Goal: Task Accomplishment & Management: Use online tool/utility

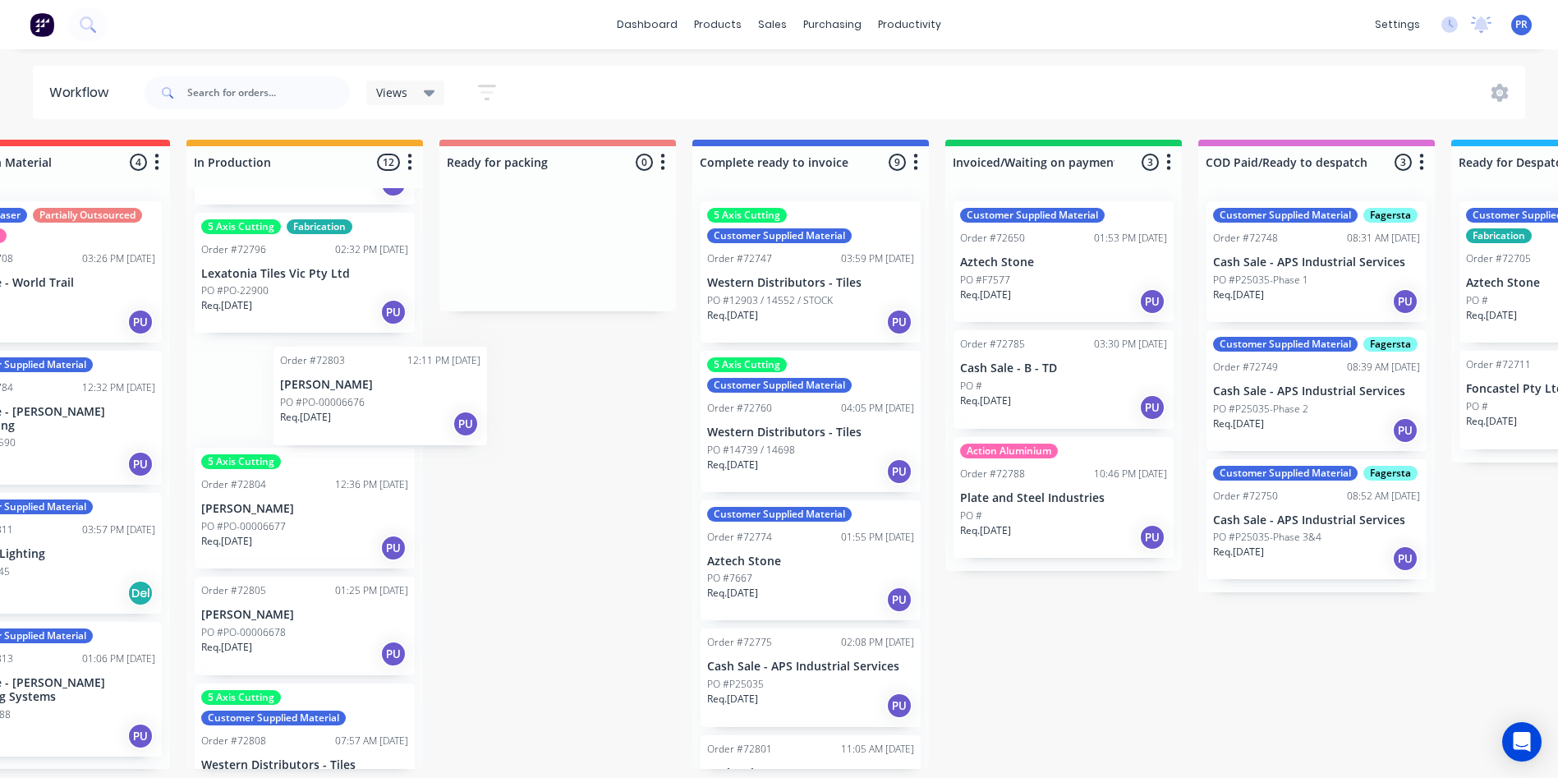
scroll to position [0, 850]
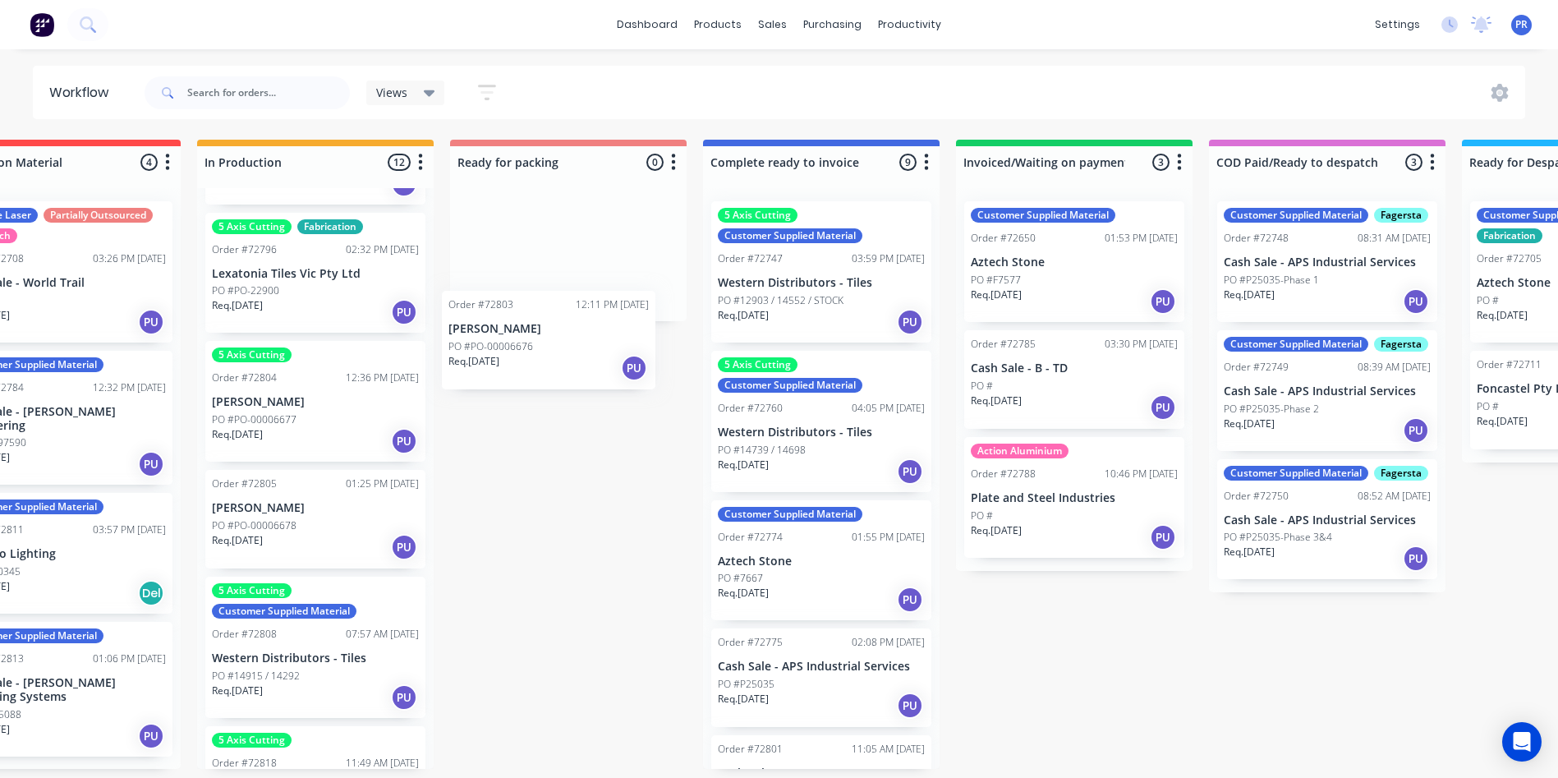
drag, startPoint x: 246, startPoint y: 398, endPoint x: 527, endPoint y: 304, distance: 297.2
click at [527, 304] on div "Submitted 0 Status colour #273444 hex #273444 Save Cancel Summaries Total order…" at bounding box center [626, 454] width 2978 height 629
drag, startPoint x: 1046, startPoint y: 777, endPoint x: 1084, endPoint y: 774, distance: 37.9
click at [1100, 769] on div "Submitted 0 Status colour #273444 hex #273444 Save Cancel Summaries Total order…" at bounding box center [626, 454] width 2978 height 629
click at [241, 92] on input "text" at bounding box center [268, 92] width 163 height 33
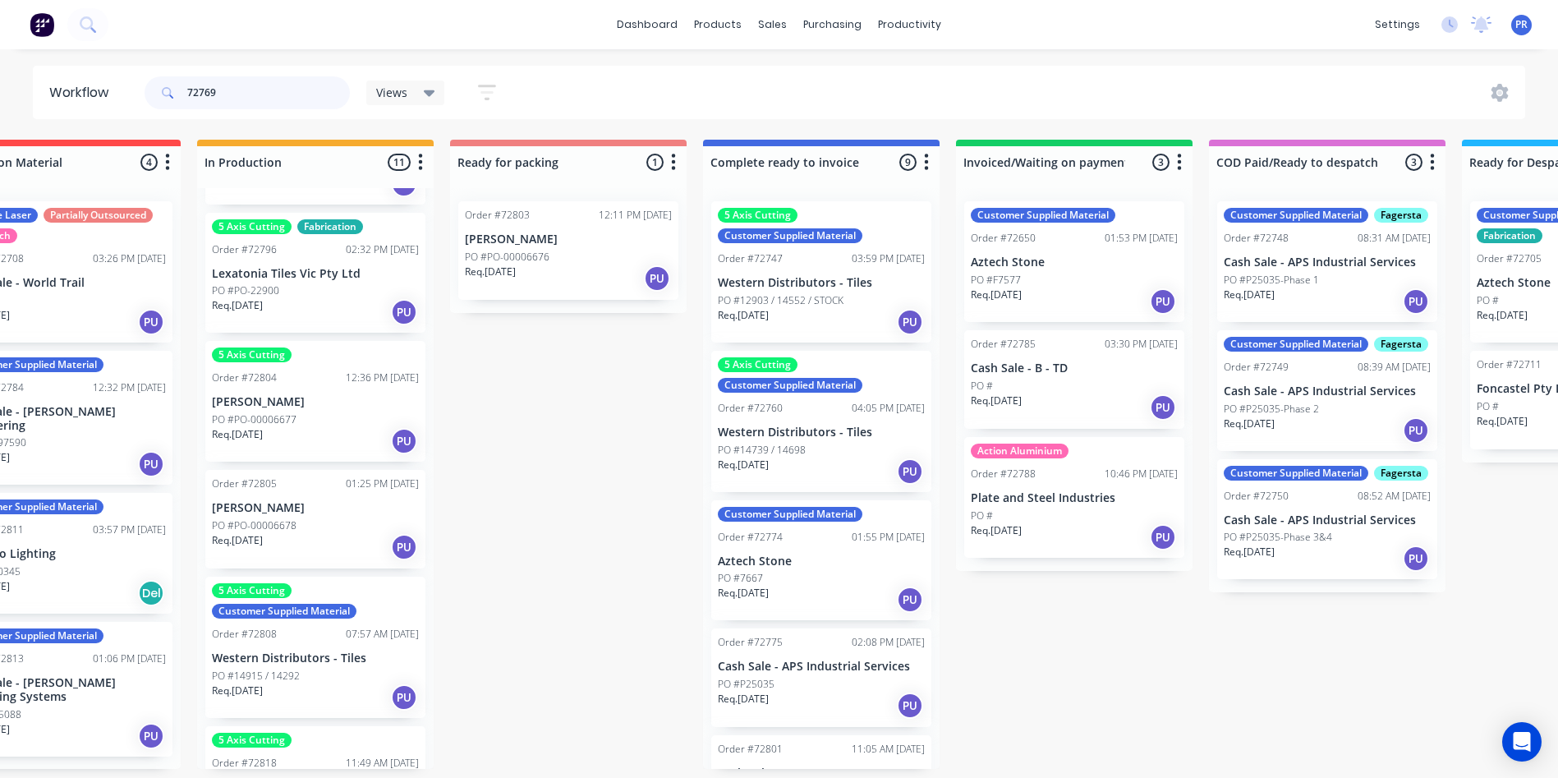
type input "72769"
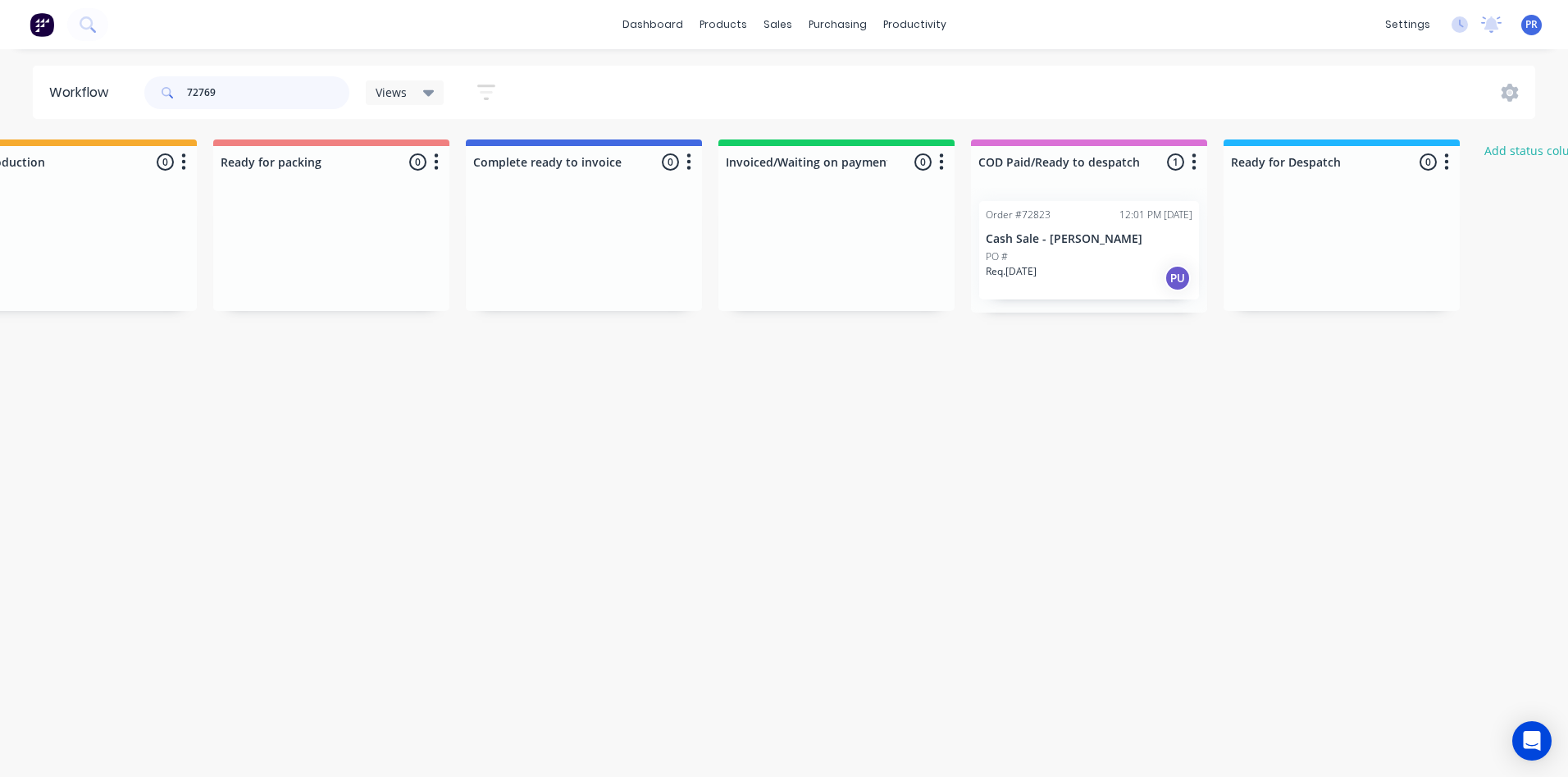
scroll to position [0, 1091]
click at [1054, 236] on p "Cash Sale - [PERSON_NAME]" at bounding box center [1083, 239] width 207 height 14
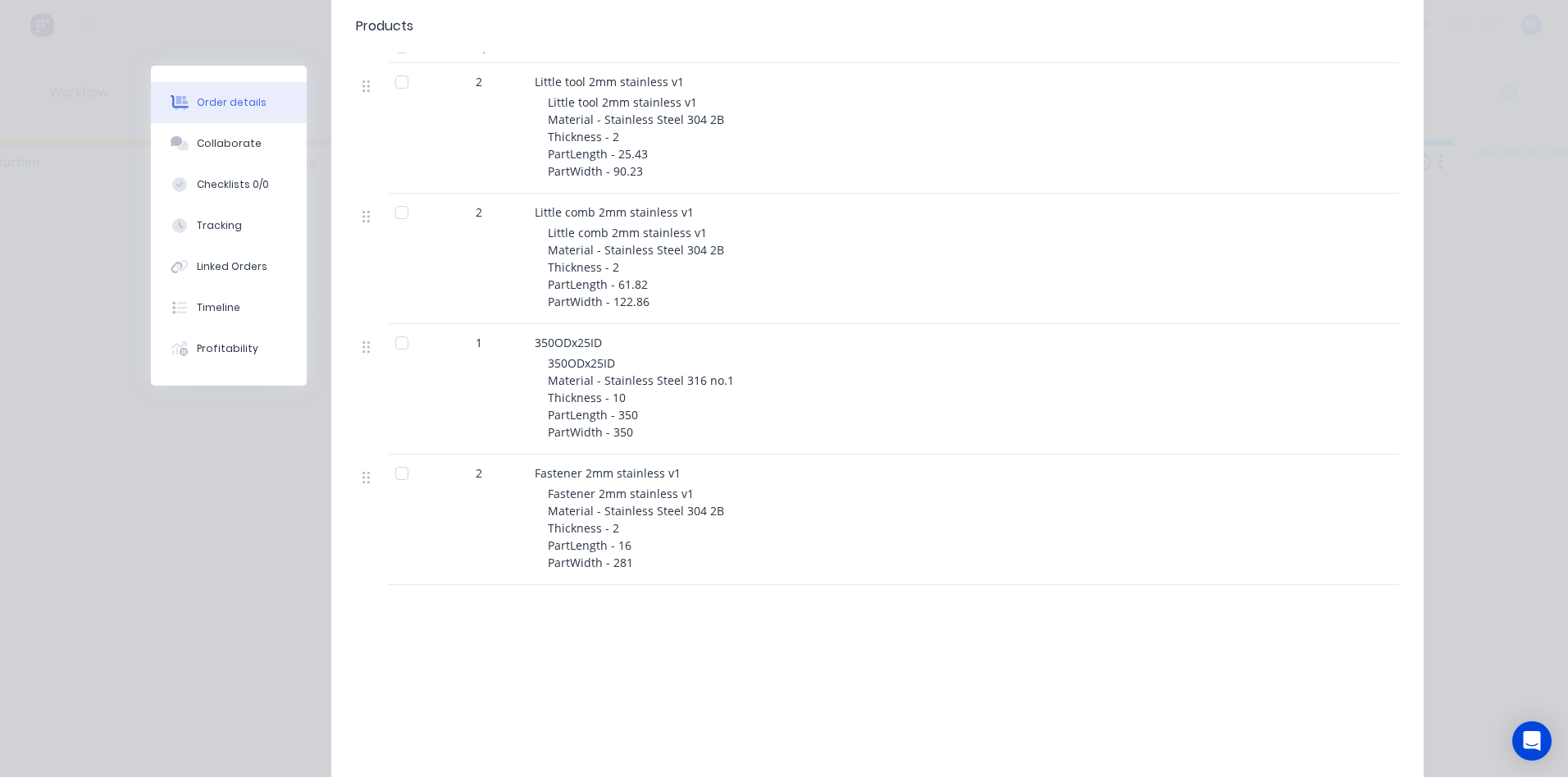
scroll to position [0, 0]
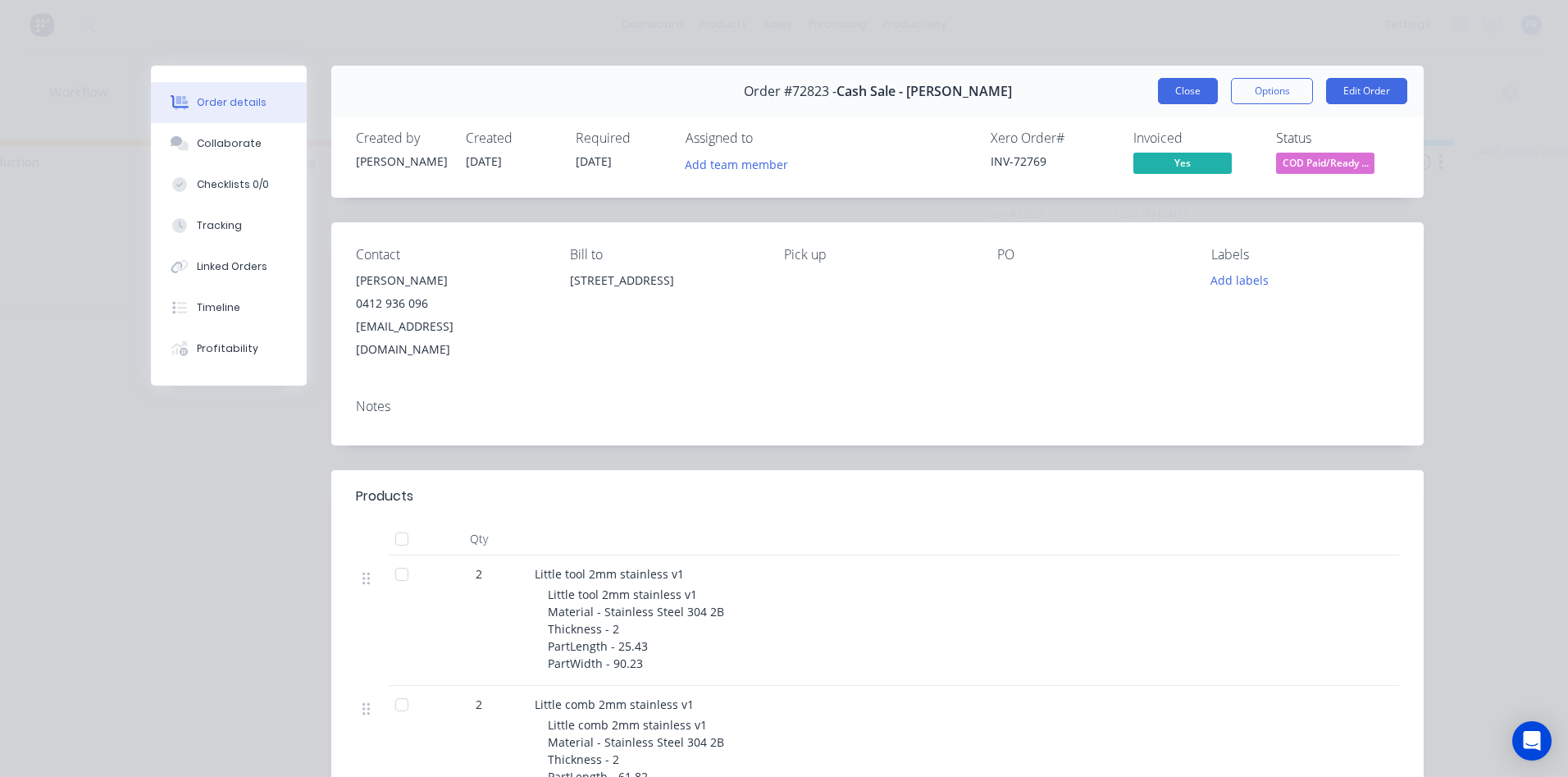
click at [1183, 90] on button "Close" at bounding box center [1188, 91] width 60 height 26
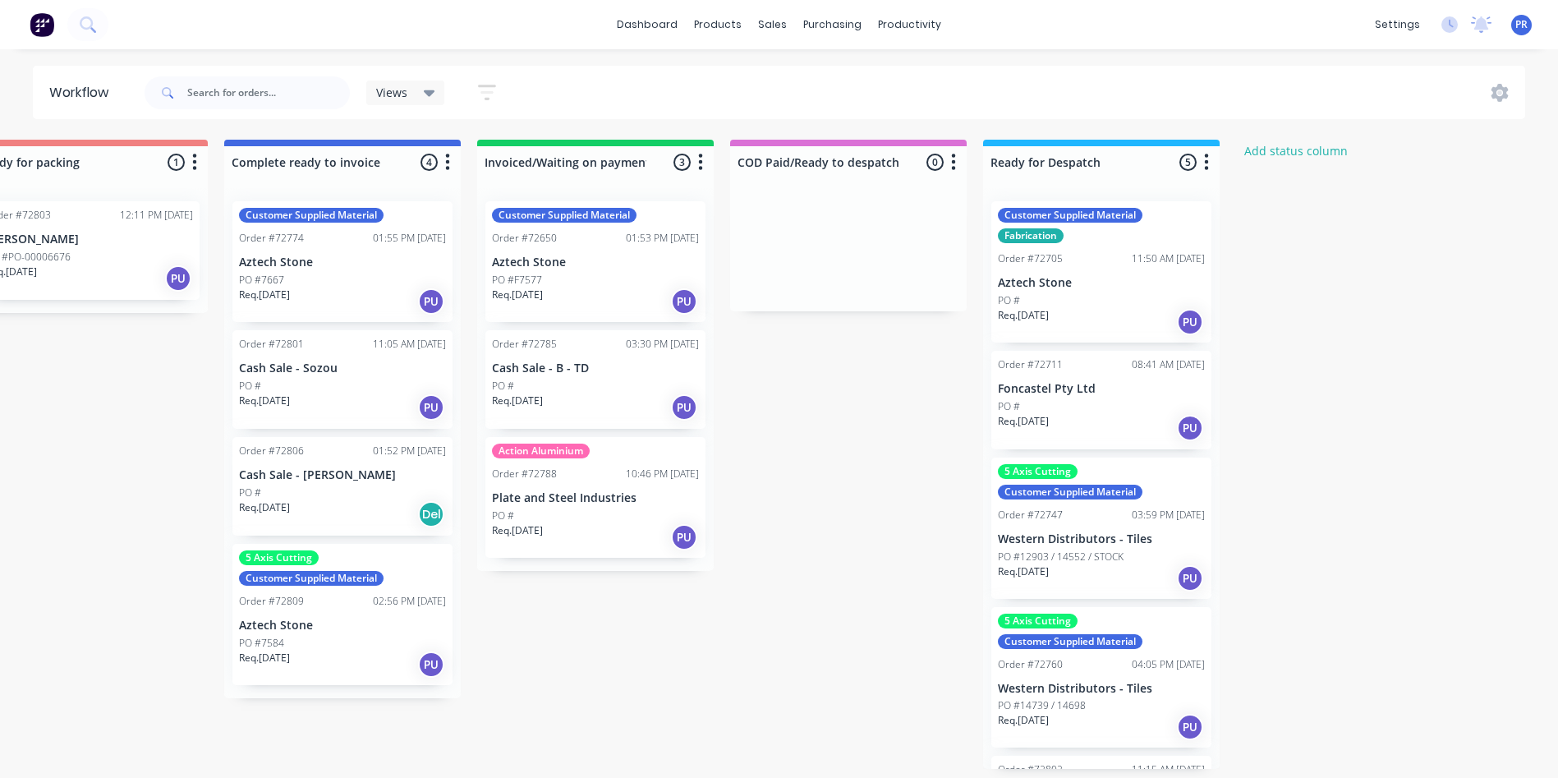
scroll to position [0, 1418]
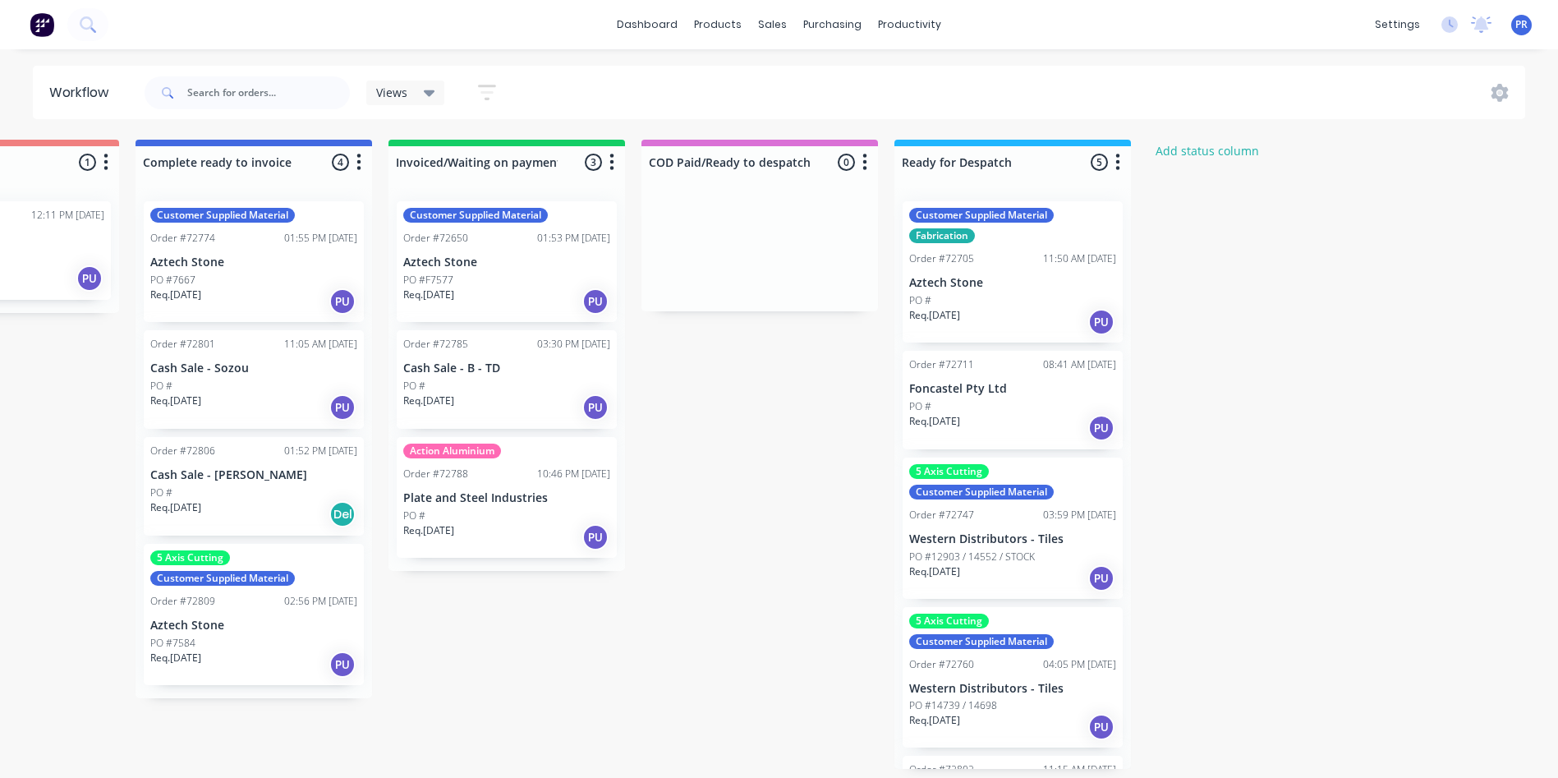
click at [1012, 582] on div "Req. [DATE] PU" at bounding box center [1012, 578] width 207 height 28
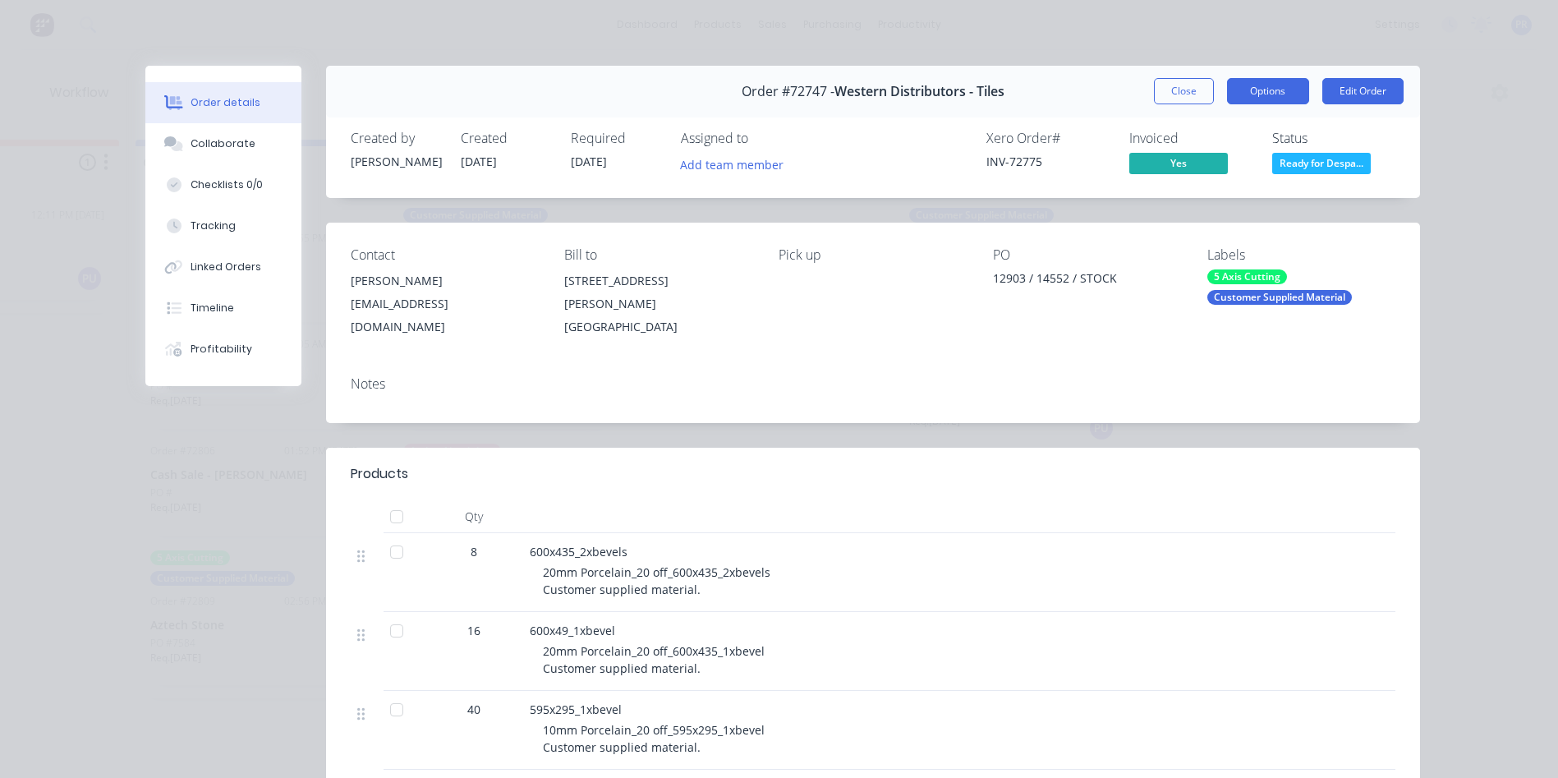
click at [1239, 93] on button "Options" at bounding box center [1268, 91] width 82 height 26
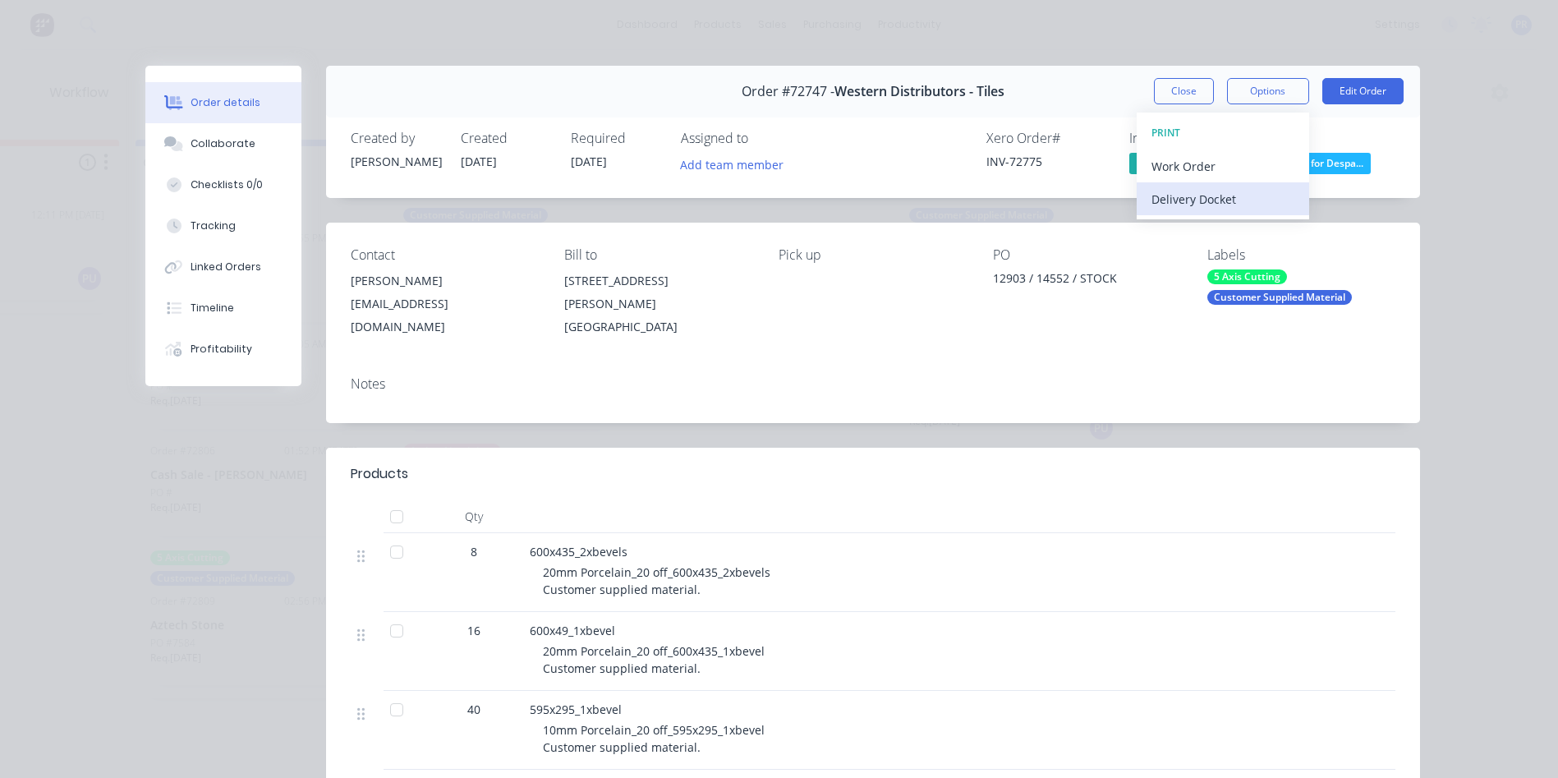
click at [1195, 205] on div "Delivery Docket" at bounding box center [1223, 199] width 143 height 24
click at [1171, 200] on div "Standard" at bounding box center [1223, 199] width 143 height 24
click at [1154, 95] on button "Close" at bounding box center [1184, 91] width 60 height 26
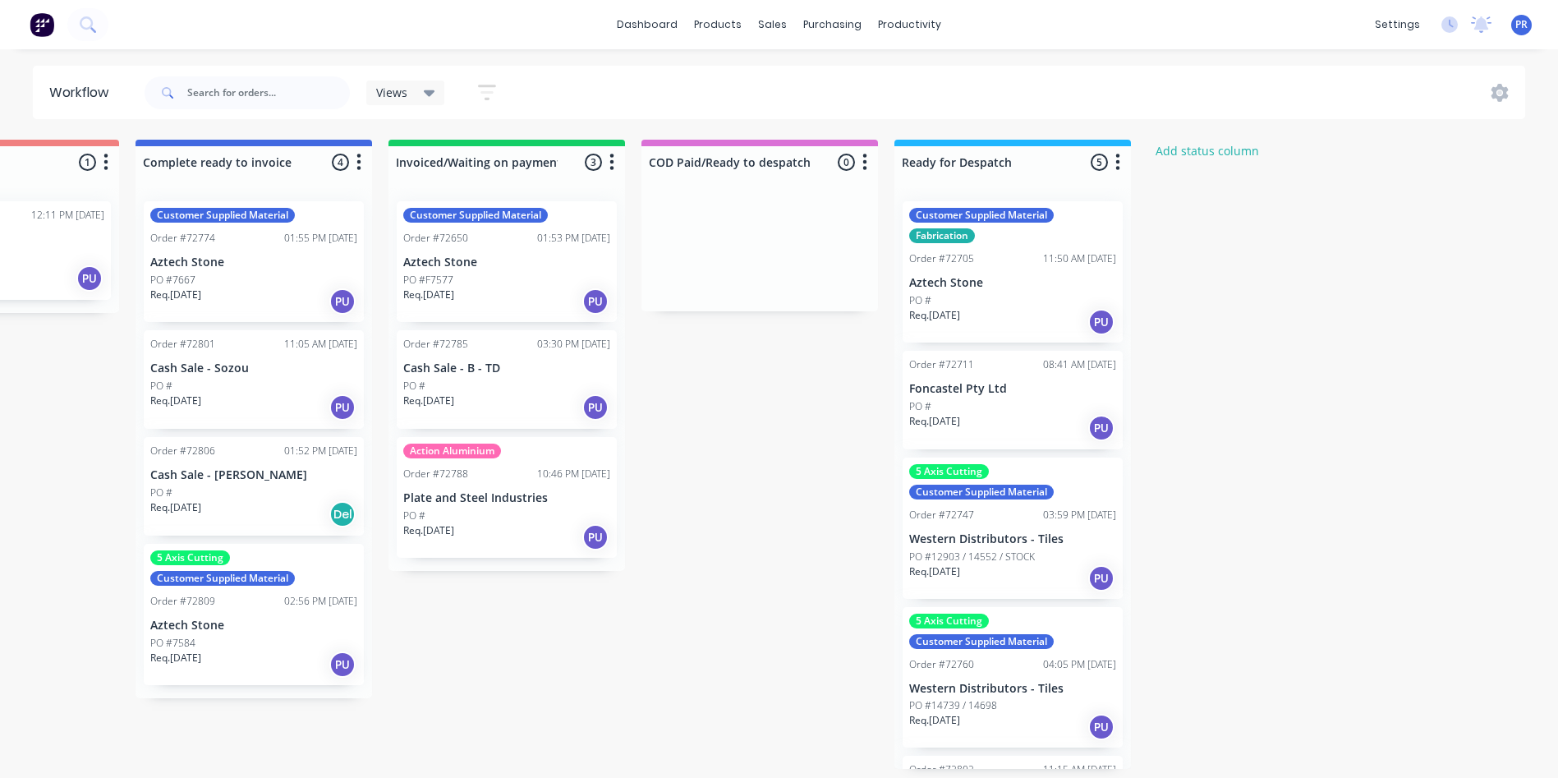
click at [981, 734] on div "Req. [DATE] PU" at bounding box center [1012, 727] width 207 height 28
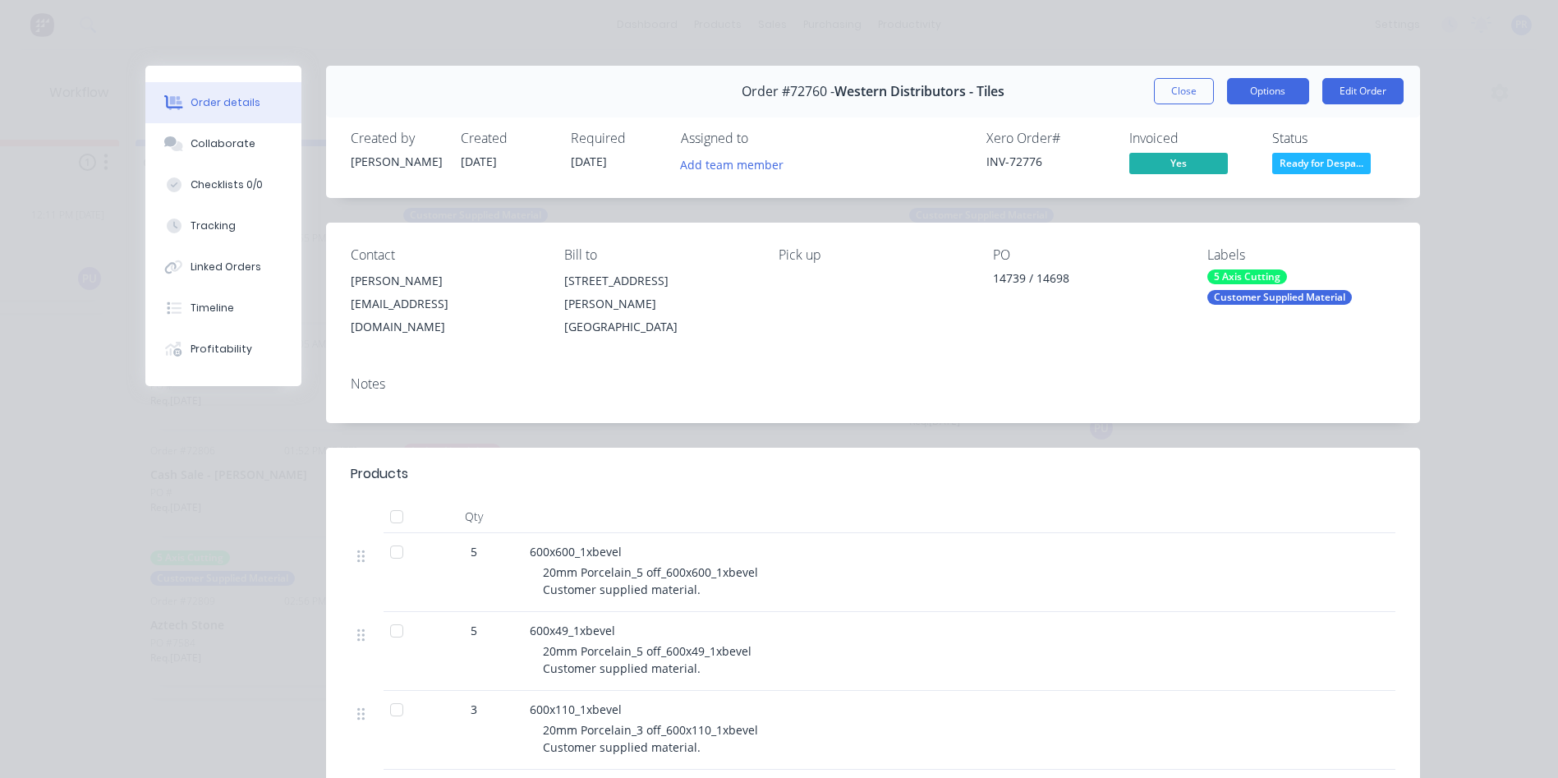
click at [1255, 85] on button "Options" at bounding box center [1268, 91] width 82 height 26
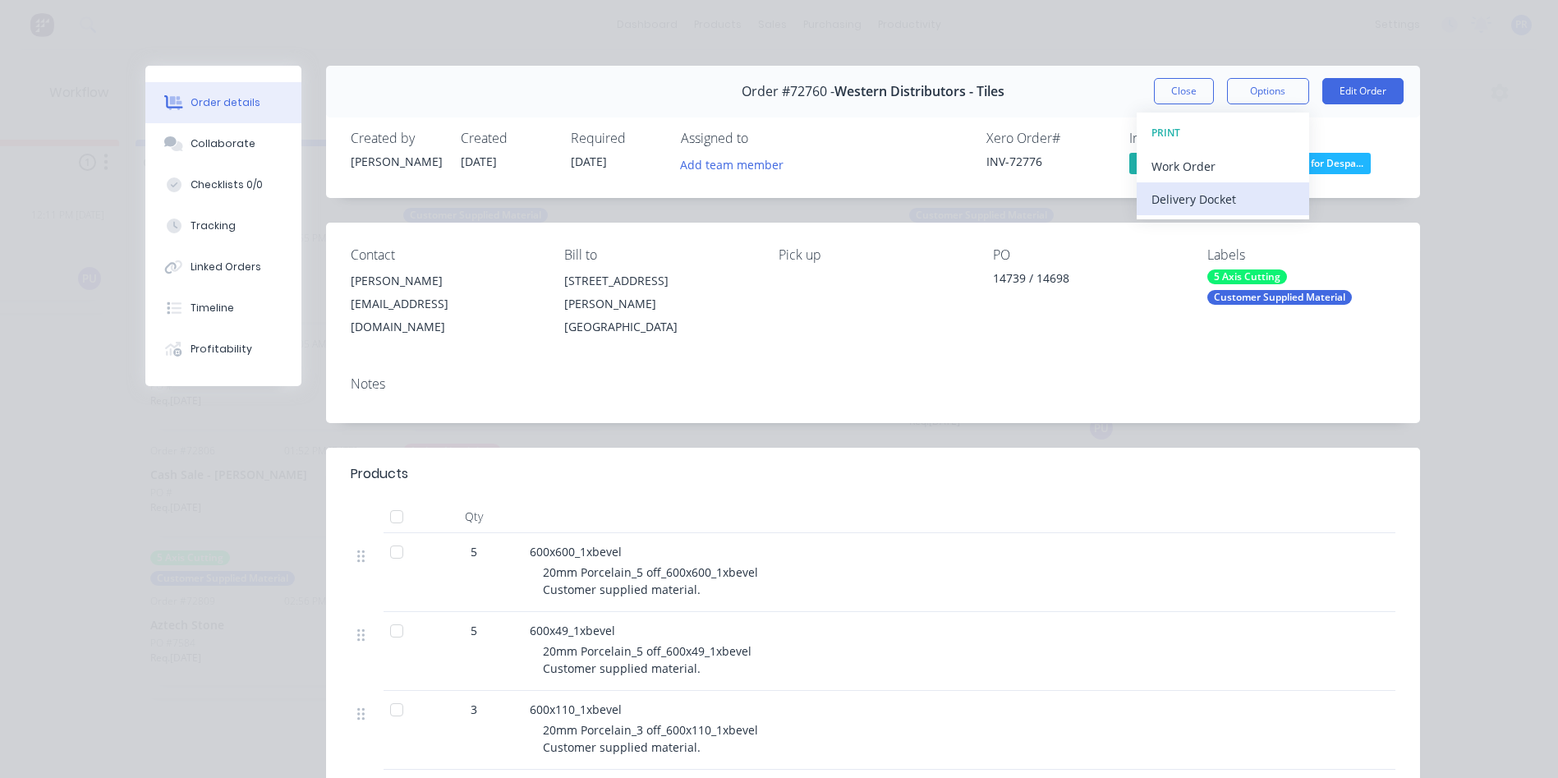
click at [1191, 194] on div "Delivery Docket" at bounding box center [1223, 199] width 143 height 24
click at [1191, 194] on div "Standard" at bounding box center [1223, 199] width 143 height 24
click at [1160, 84] on button "Close" at bounding box center [1184, 91] width 60 height 26
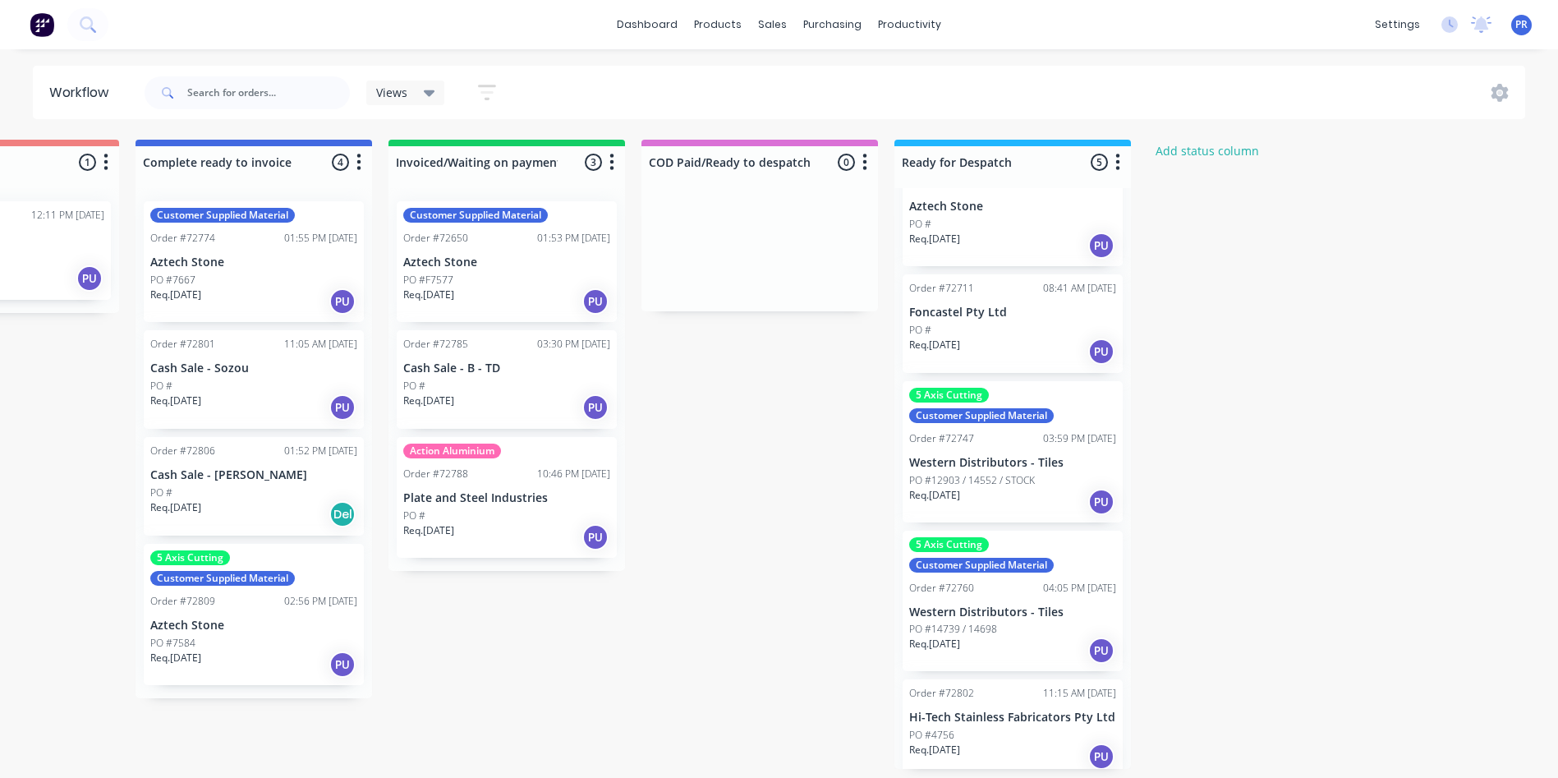
scroll to position [86, 0]
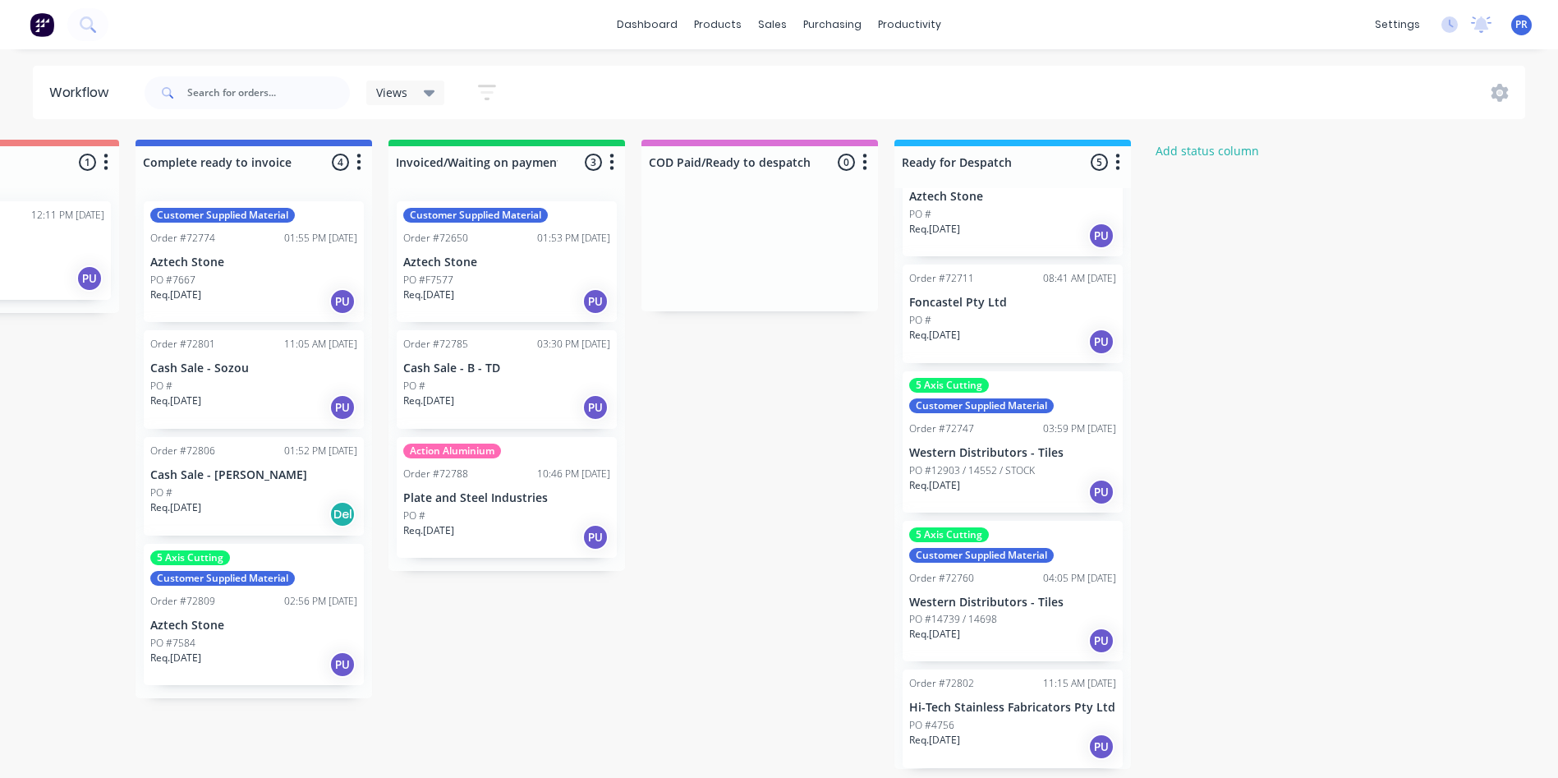
click at [1010, 753] on div "Req. [DATE] PU" at bounding box center [1012, 747] width 207 height 28
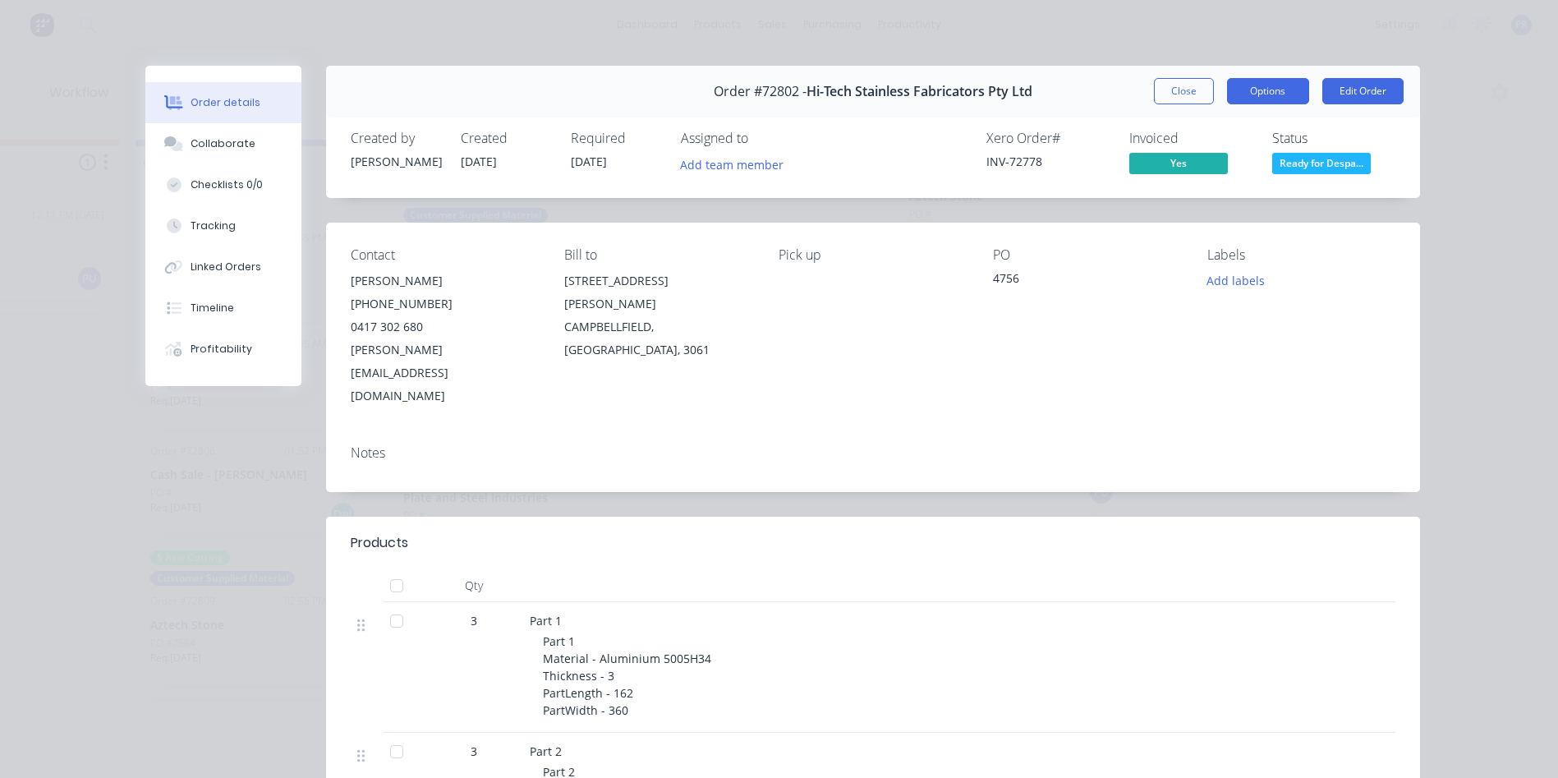
click at [1252, 92] on button "Options" at bounding box center [1268, 91] width 82 height 26
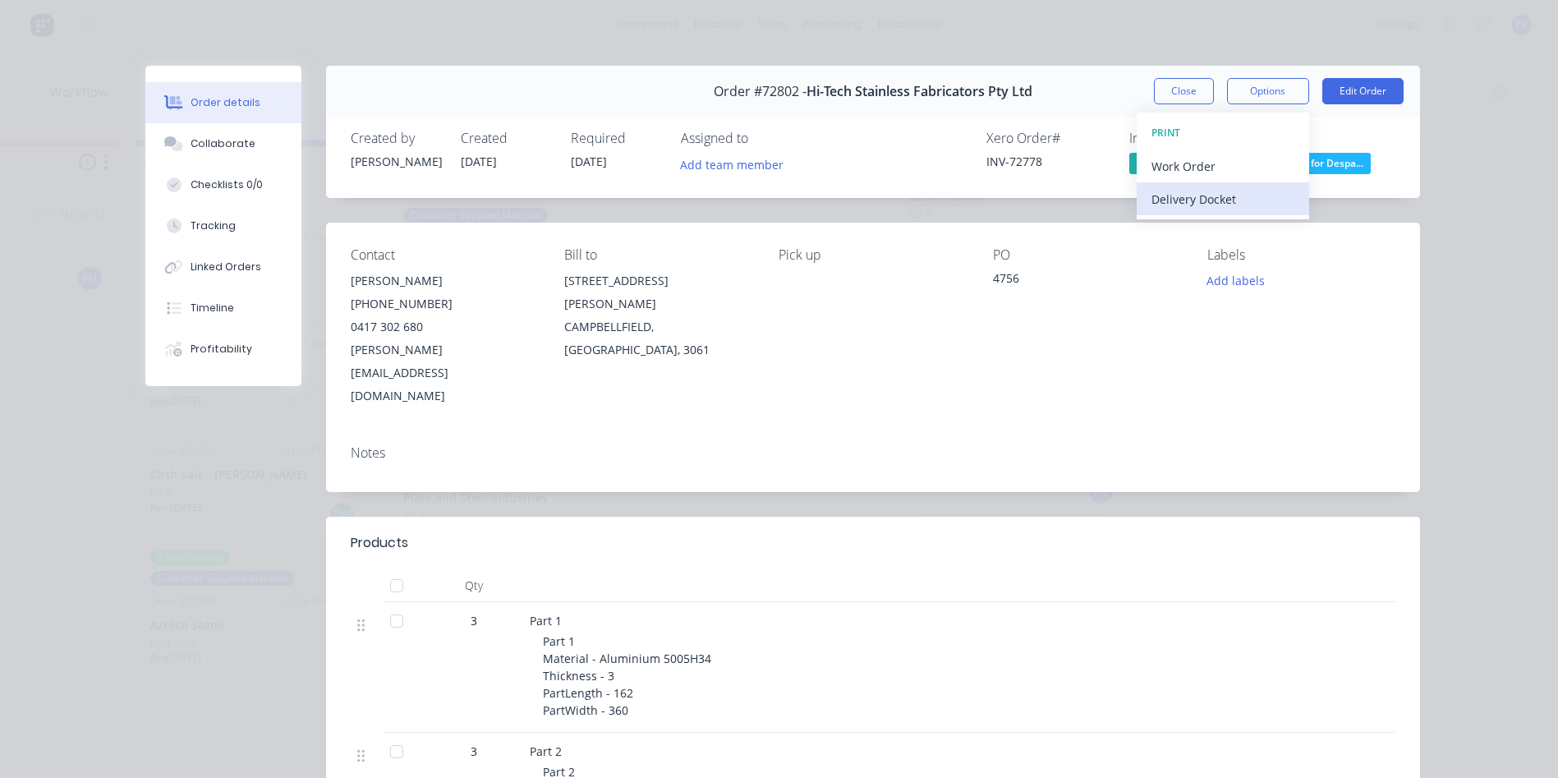
click at [1179, 193] on div "Delivery Docket" at bounding box center [1223, 199] width 143 height 24
click at [1175, 206] on div "Standard" at bounding box center [1223, 199] width 143 height 24
click at [1176, 83] on button "Close" at bounding box center [1184, 91] width 60 height 26
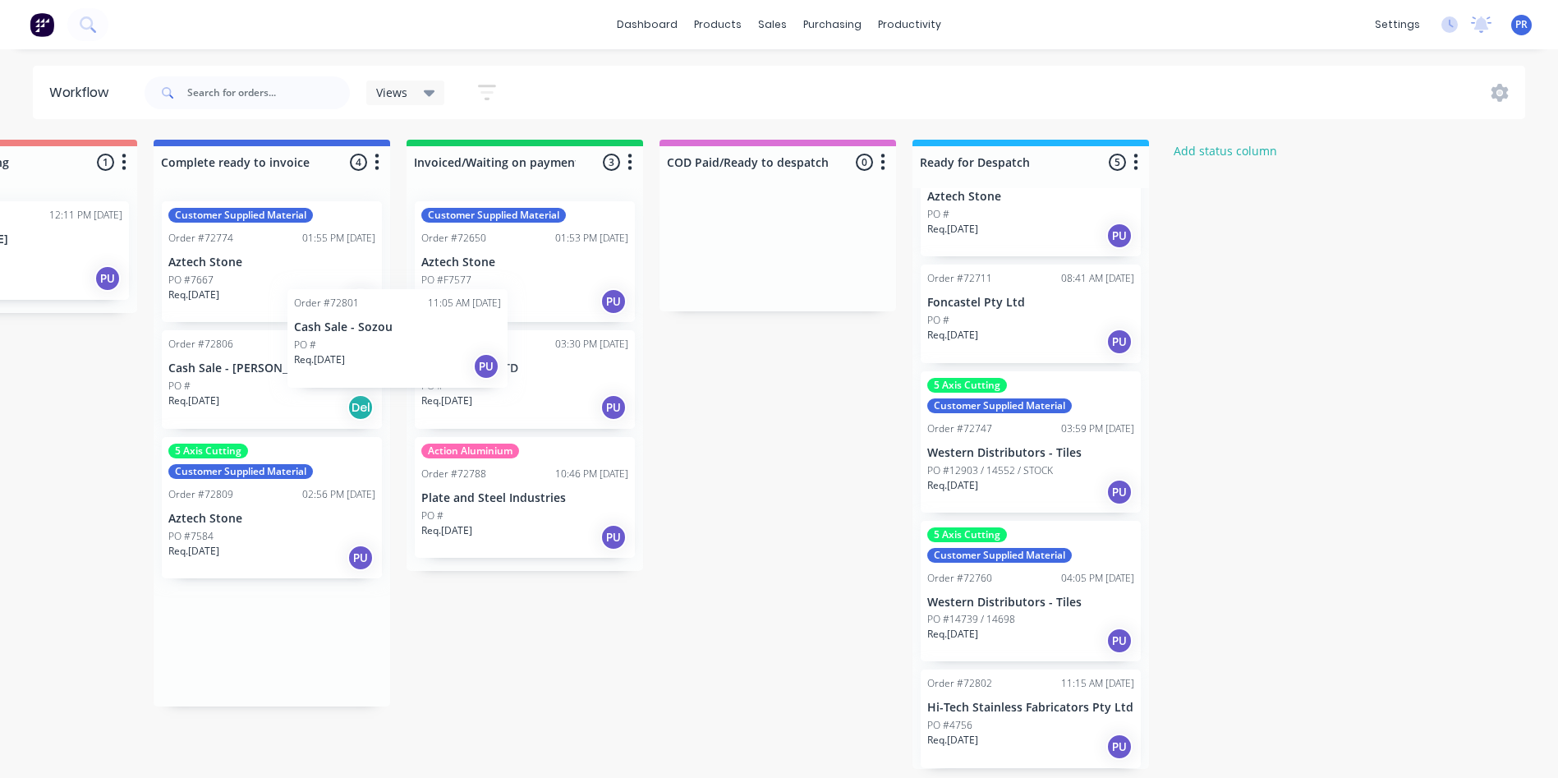
scroll to position [0, 1397]
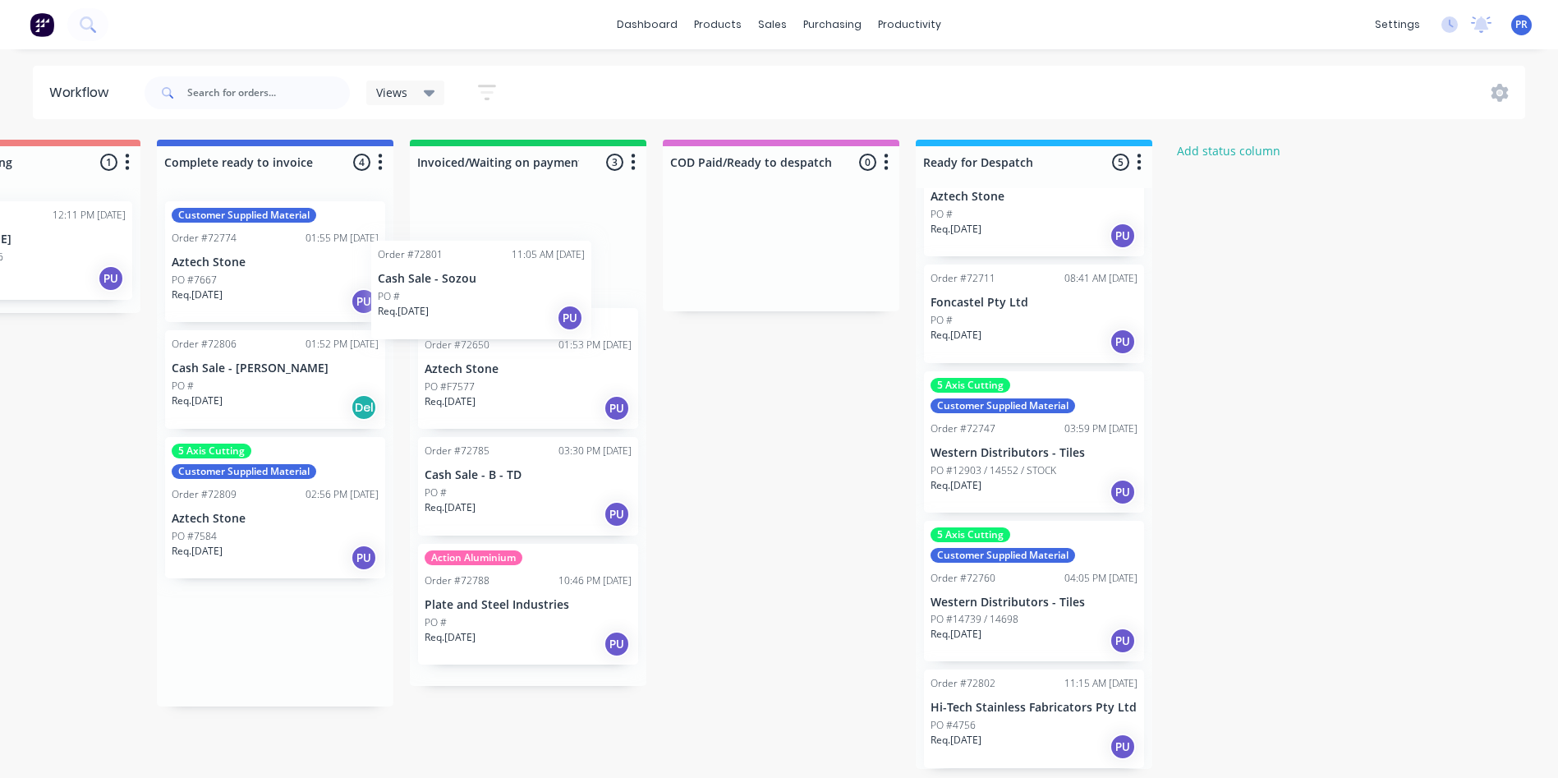
drag, startPoint x: 263, startPoint y: 388, endPoint x: 499, endPoint y: 294, distance: 253.7
click at [499, 294] on div "Submitted 0 Status colour #273444 hex #273444 Save Cancel Summaries Total order…" at bounding box center [80, 454] width 2978 height 629
click at [512, 277] on div "Req. [DATE] PU" at bounding box center [528, 279] width 207 height 28
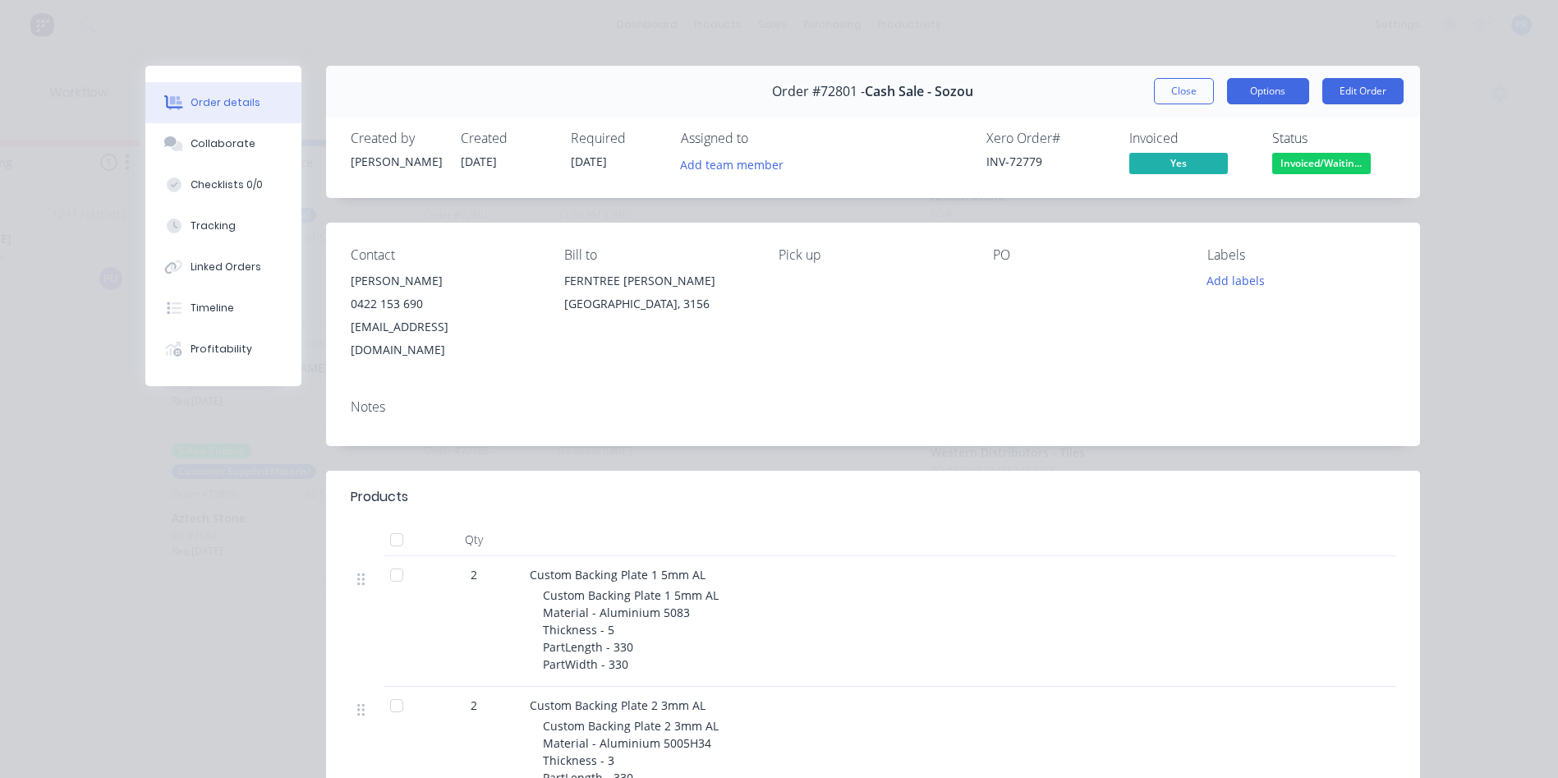
click at [1250, 101] on button "Options" at bounding box center [1268, 91] width 82 height 26
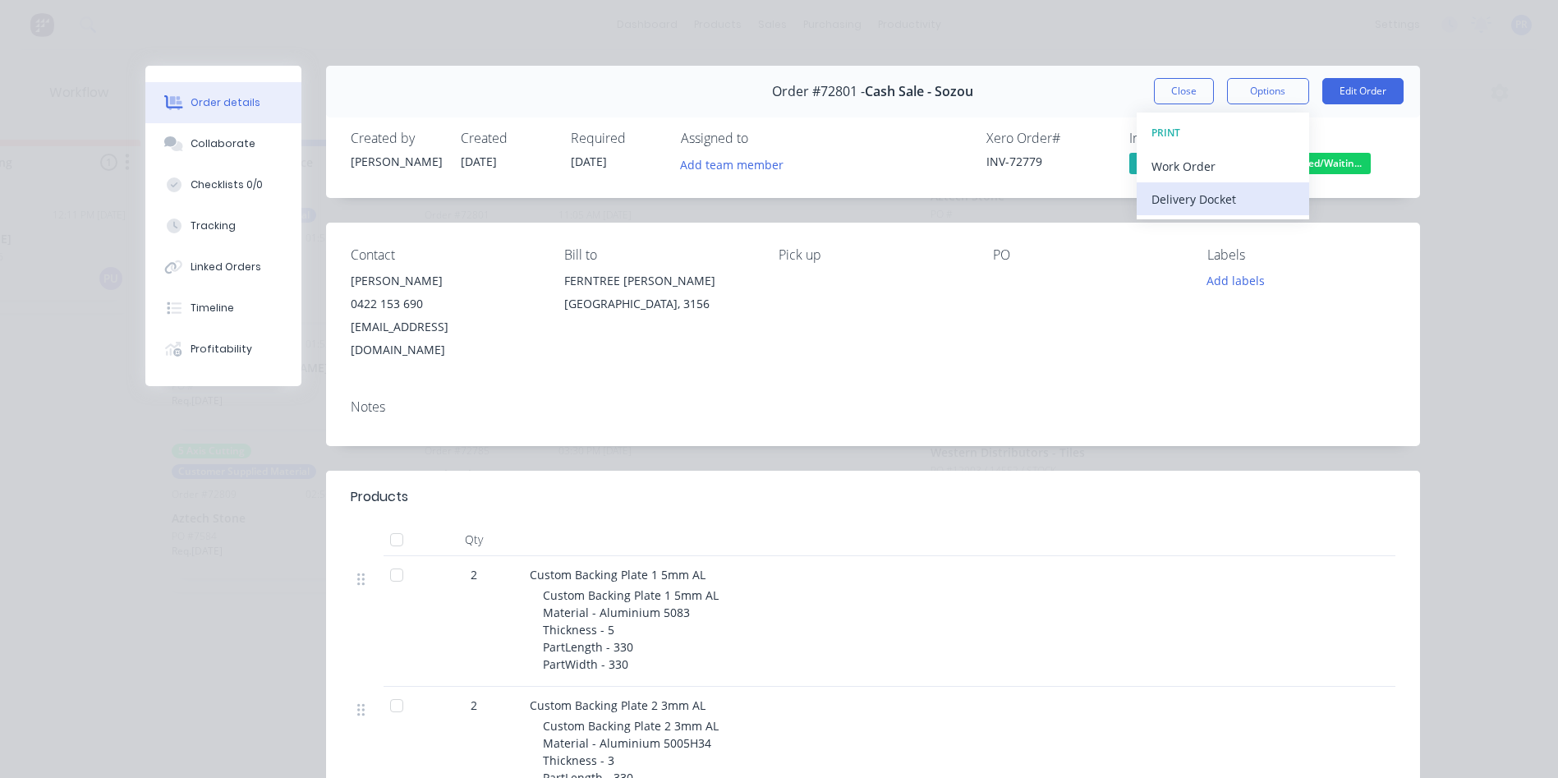
click at [1185, 204] on div "Delivery Docket" at bounding box center [1223, 199] width 143 height 24
click at [1178, 207] on div "Standard" at bounding box center [1223, 199] width 143 height 24
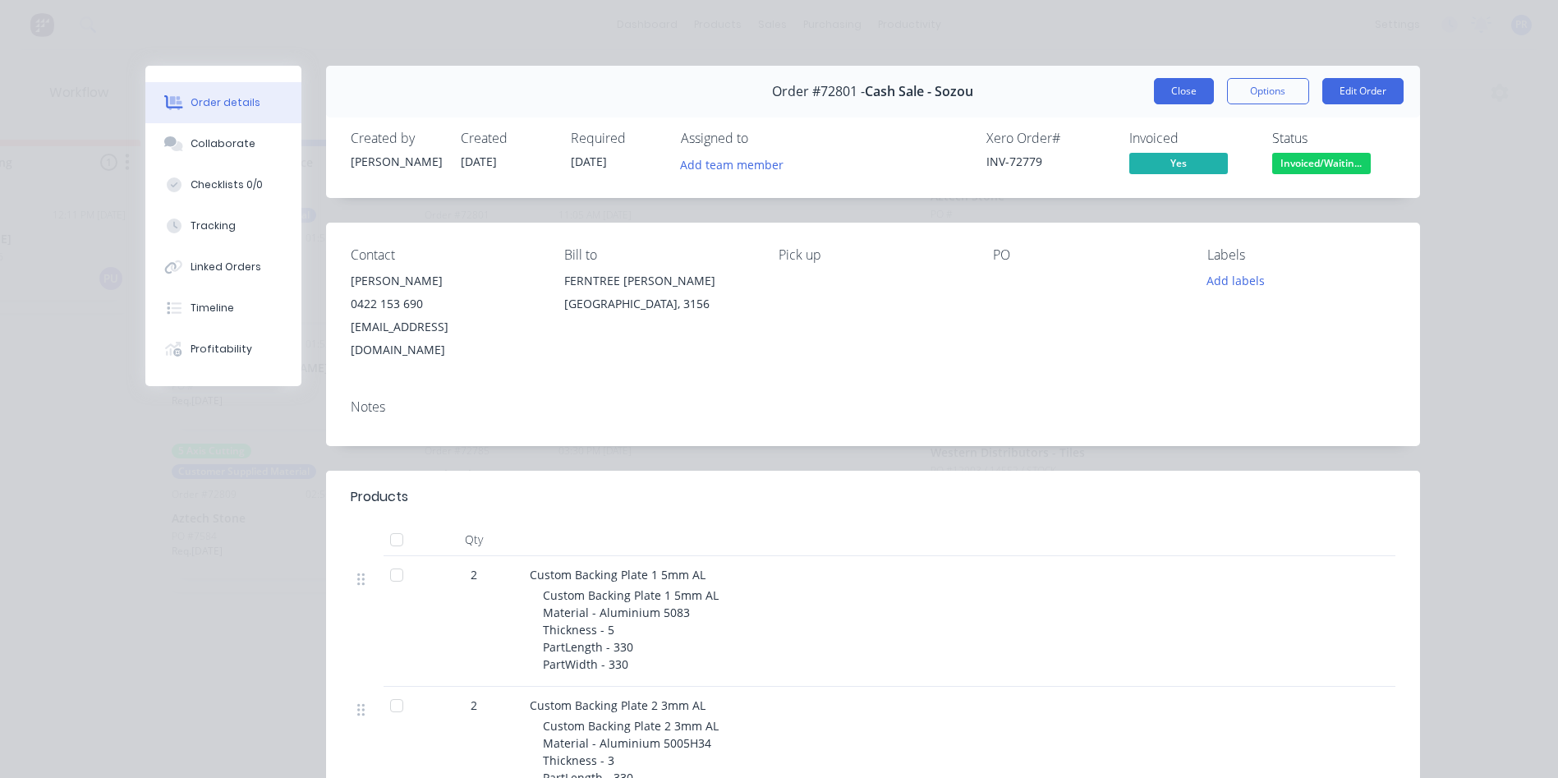
click at [1165, 93] on button "Close" at bounding box center [1184, 91] width 60 height 26
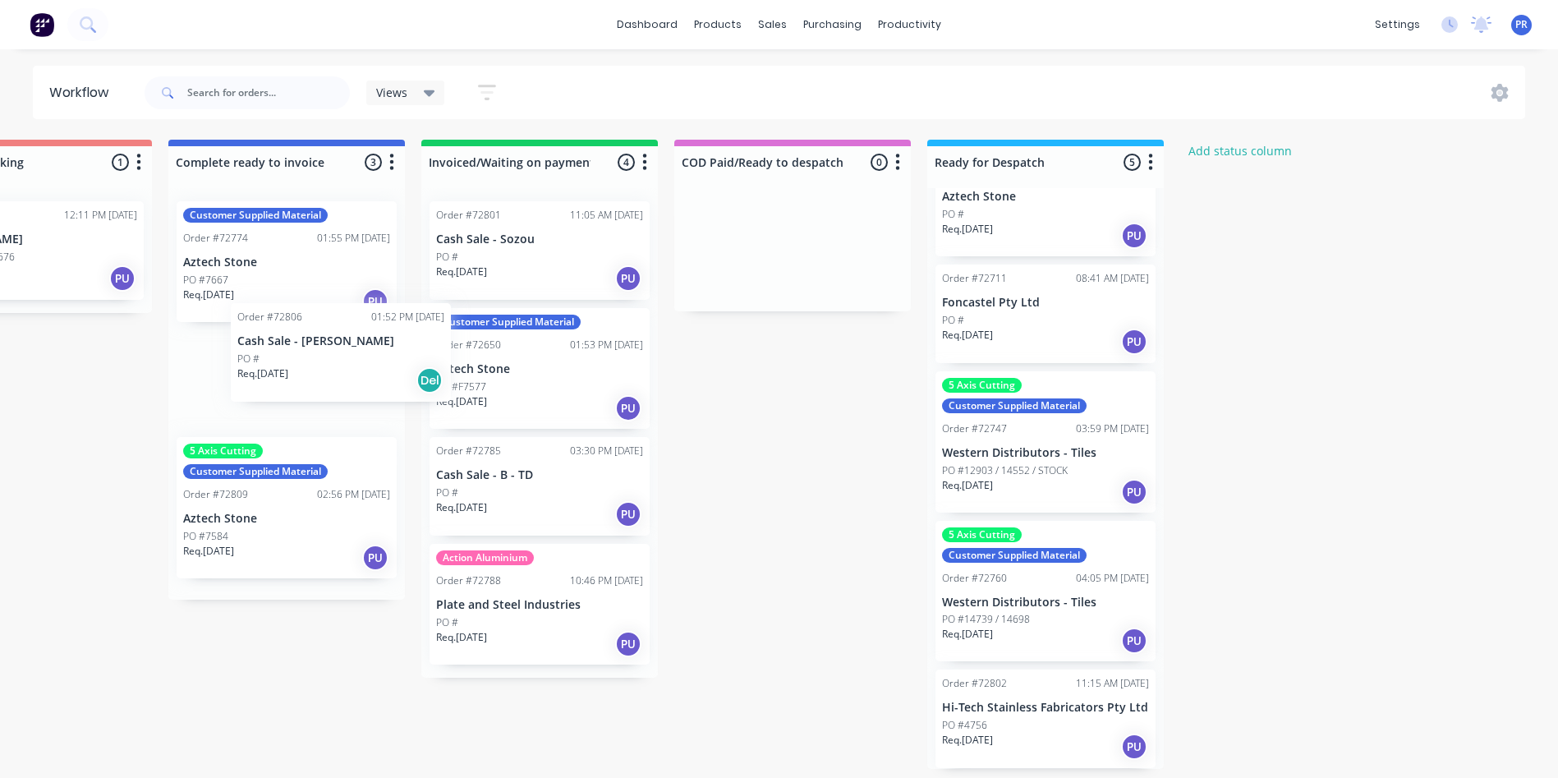
scroll to position [0, 1383]
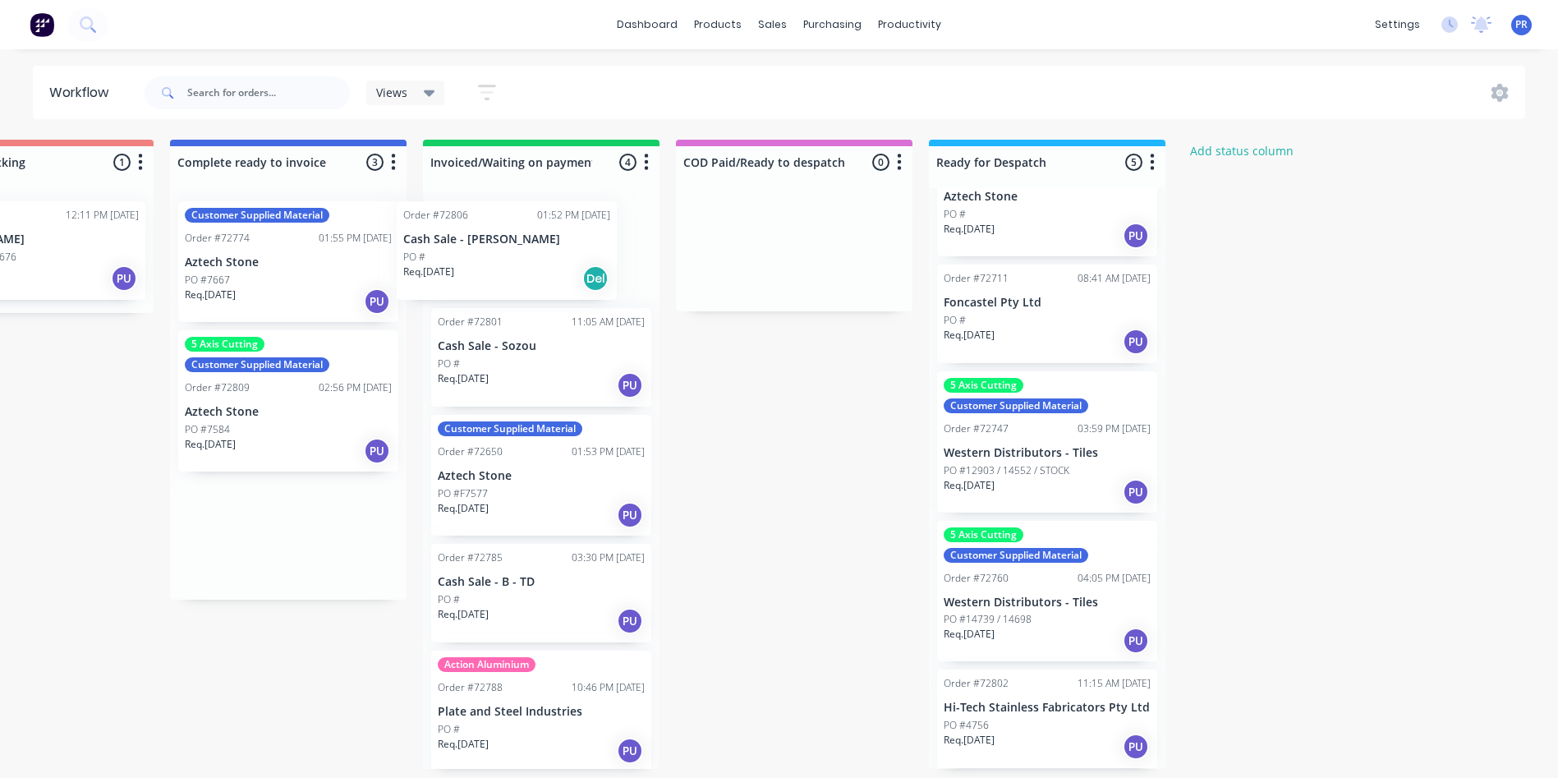
drag, startPoint x: 292, startPoint y: 409, endPoint x: 551, endPoint y: 270, distance: 294.4
click at [541, 273] on div "Submitted 0 Status colour #273444 hex #273444 Save Cancel Summaries Total order…" at bounding box center [93, 454] width 2978 height 629
click at [555, 267] on div "Req. [DATE] Del" at bounding box center [541, 279] width 207 height 28
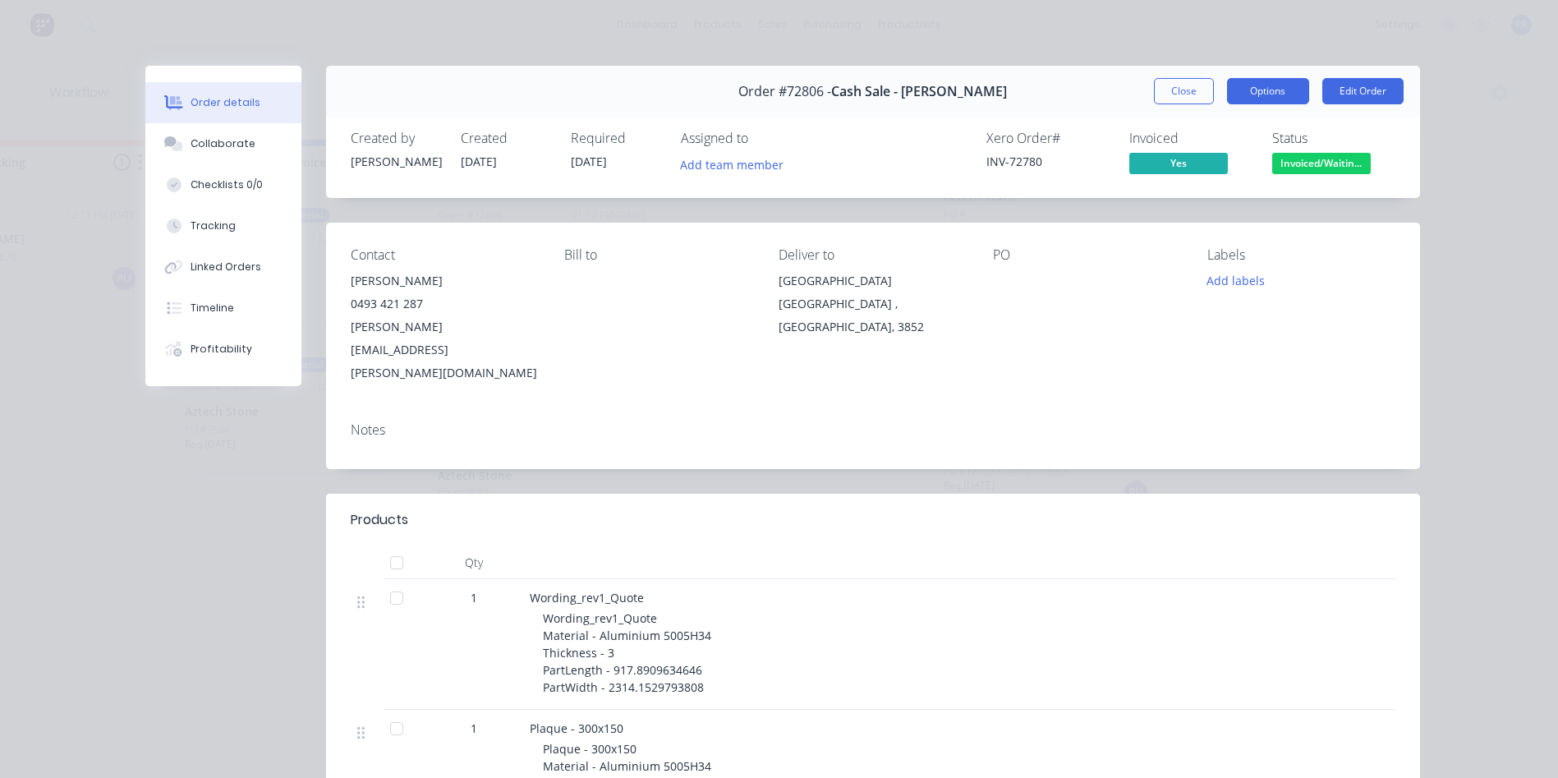
click at [1278, 91] on button "Options" at bounding box center [1268, 91] width 82 height 26
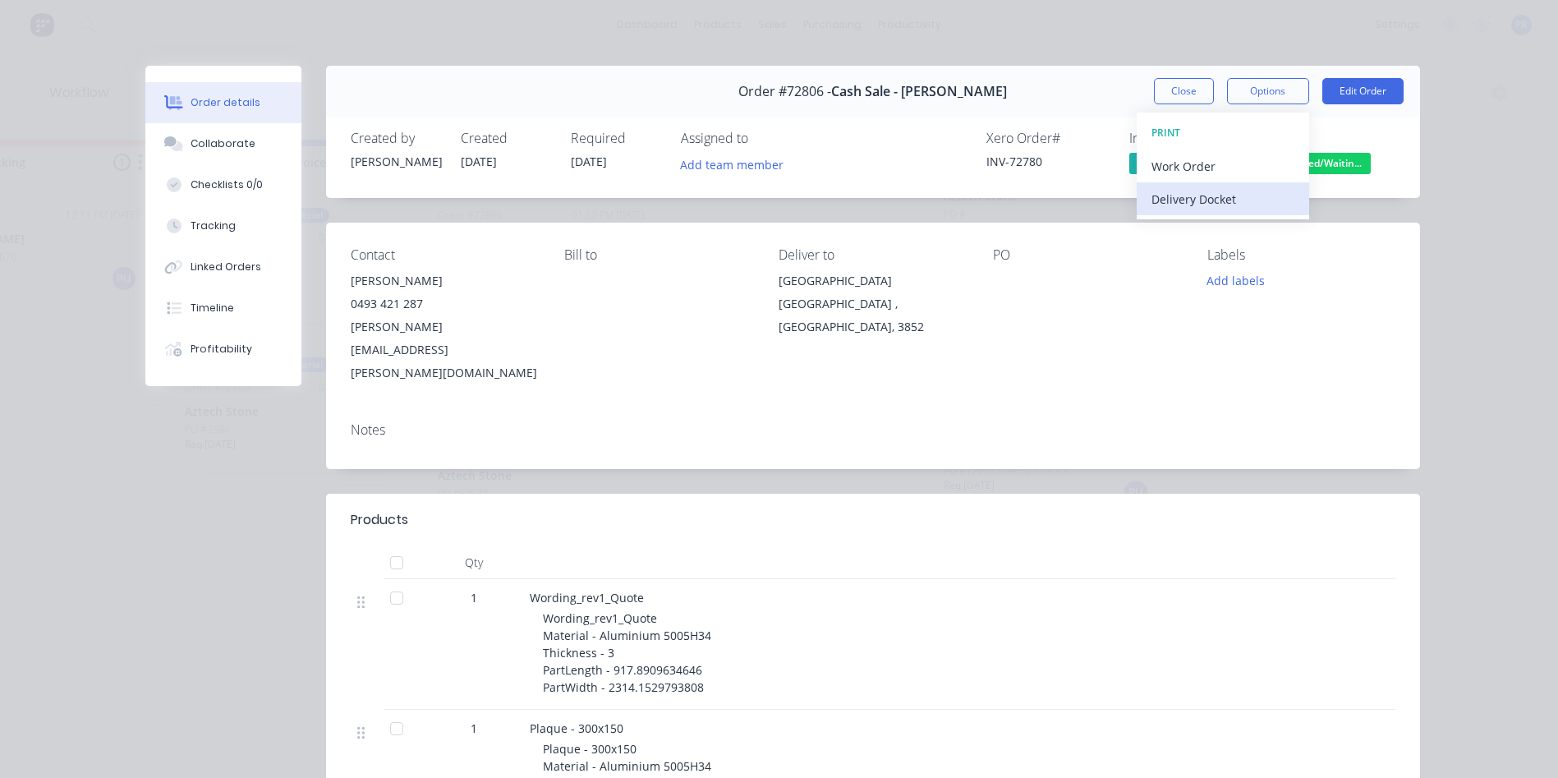
click at [1180, 200] on div "Delivery Docket" at bounding box center [1223, 199] width 143 height 24
click at [1175, 203] on div "Standard" at bounding box center [1223, 199] width 143 height 24
click at [1181, 99] on button "Close" at bounding box center [1184, 91] width 60 height 26
